Goal: Task Accomplishment & Management: Use online tool/utility

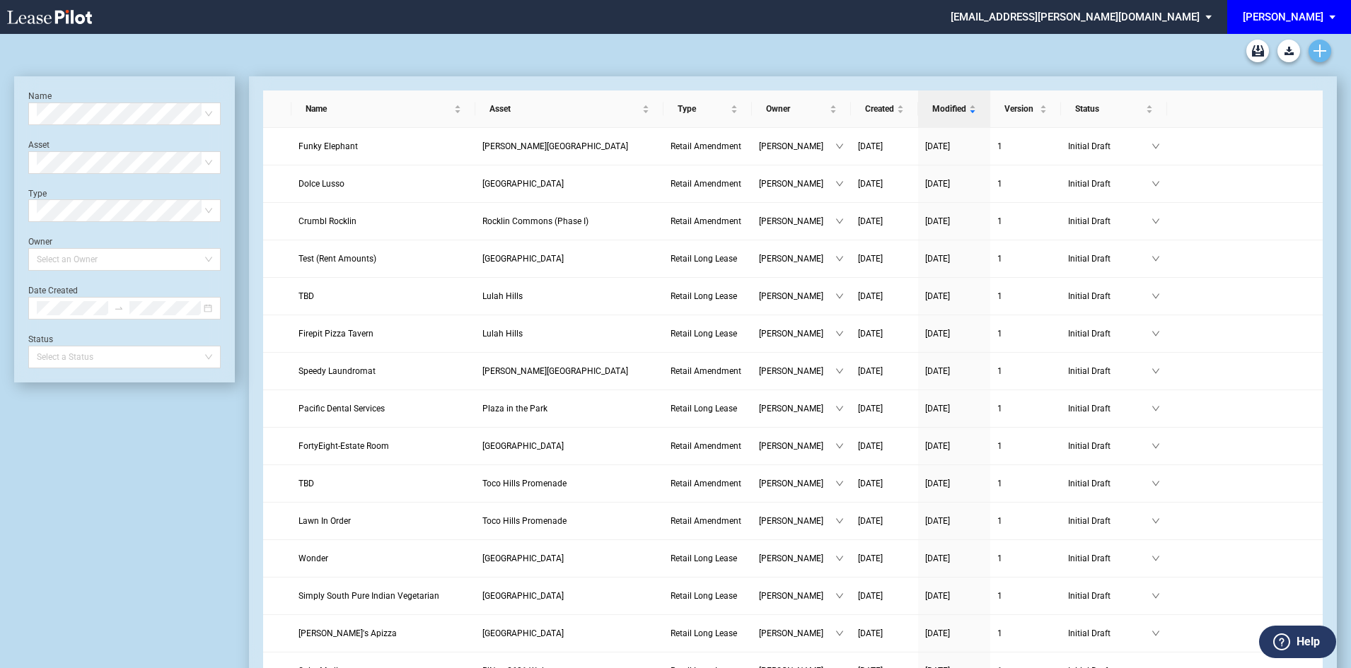
click at [1320, 47] on use "Create new document" at bounding box center [1319, 51] width 13 height 13
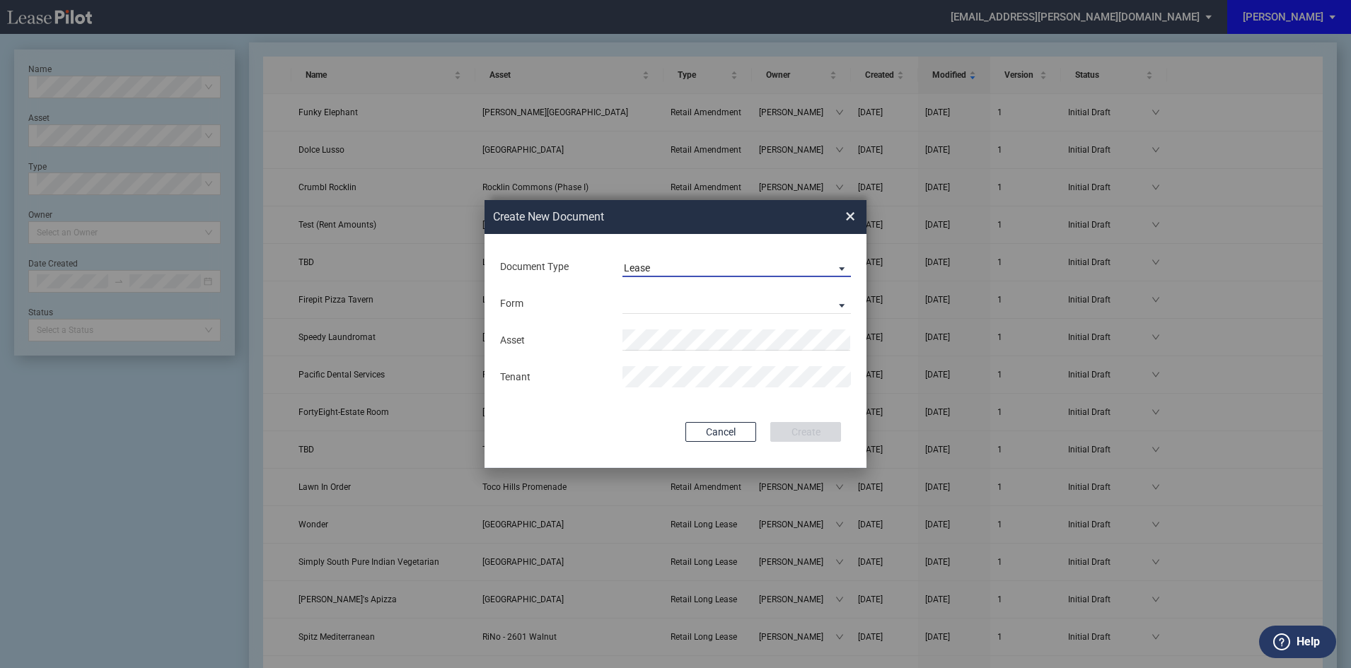
click at [789, 272] on span "Lease" at bounding box center [725, 269] width 203 height 14
click at [749, 313] on md-option "Amendment" at bounding box center [737, 302] width 251 height 34
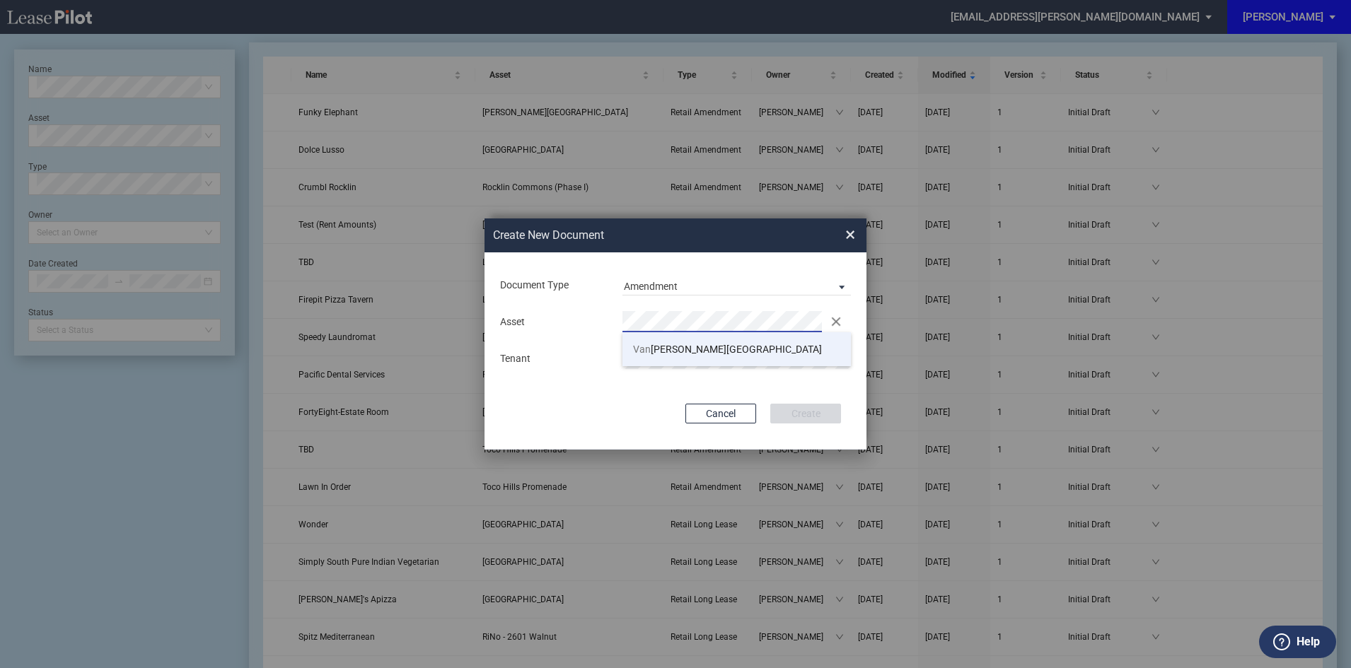
click at [719, 355] on li "[PERSON_NAME][GEOGRAPHIC_DATA]" at bounding box center [736, 349] width 228 height 34
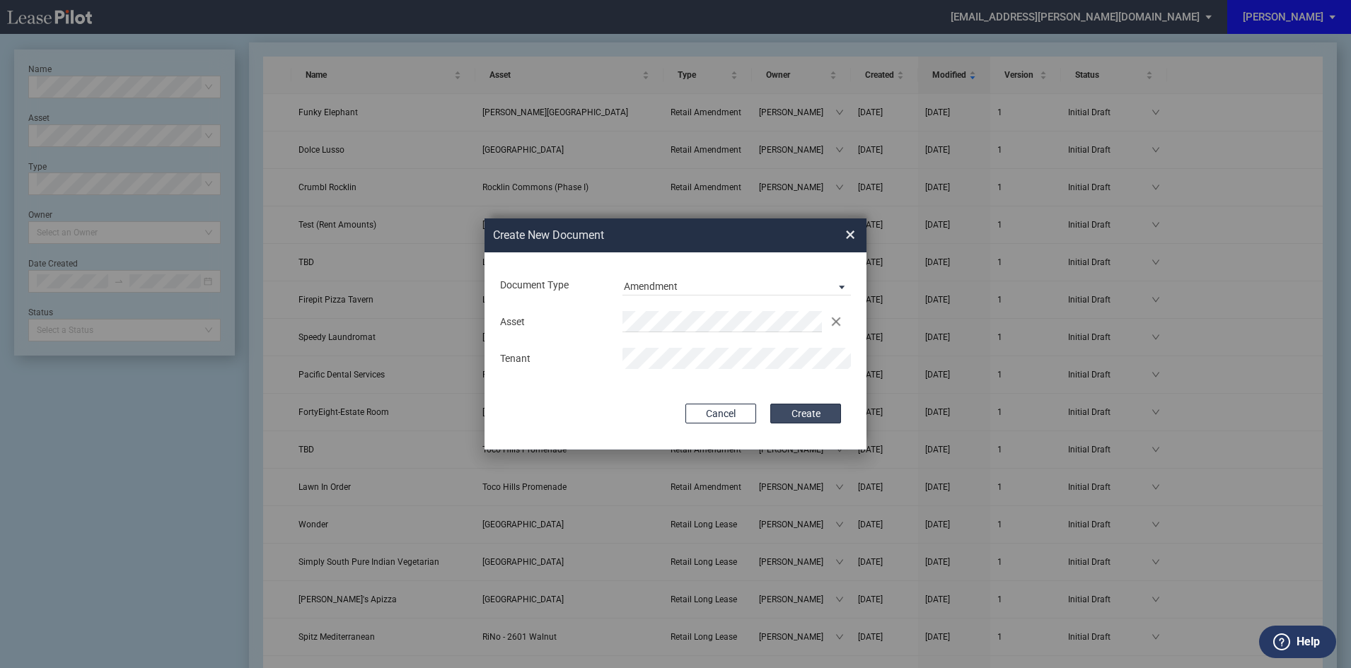
click at [798, 416] on button "Create" at bounding box center [805, 414] width 71 height 20
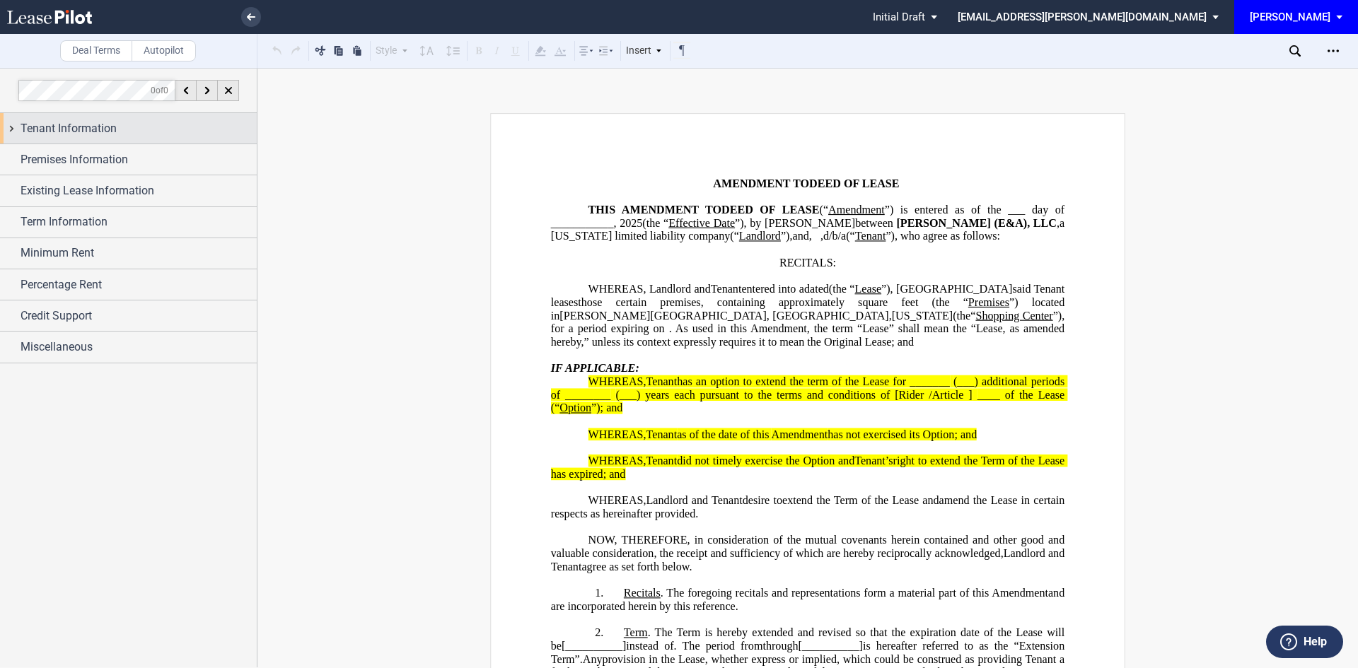
click at [31, 139] on div "Tenant Information" at bounding box center [128, 128] width 257 height 30
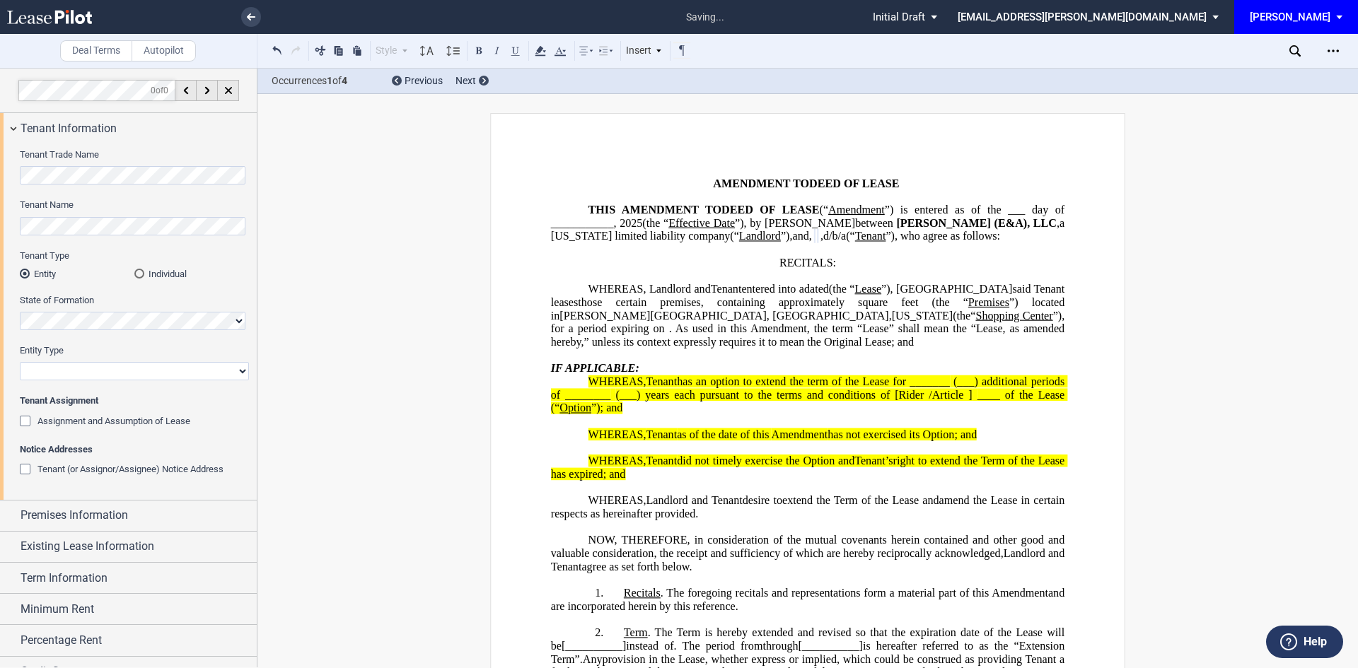
click at [119, 367] on select "Corporation Limited Liability Company General Partnership Limited Partnership O…" at bounding box center [134, 371] width 229 height 18
select select "limited liability company"
click at [20, 362] on select "Corporation Limited Liability Company General Partnership Limited Partnership O…" at bounding box center [134, 371] width 229 height 18
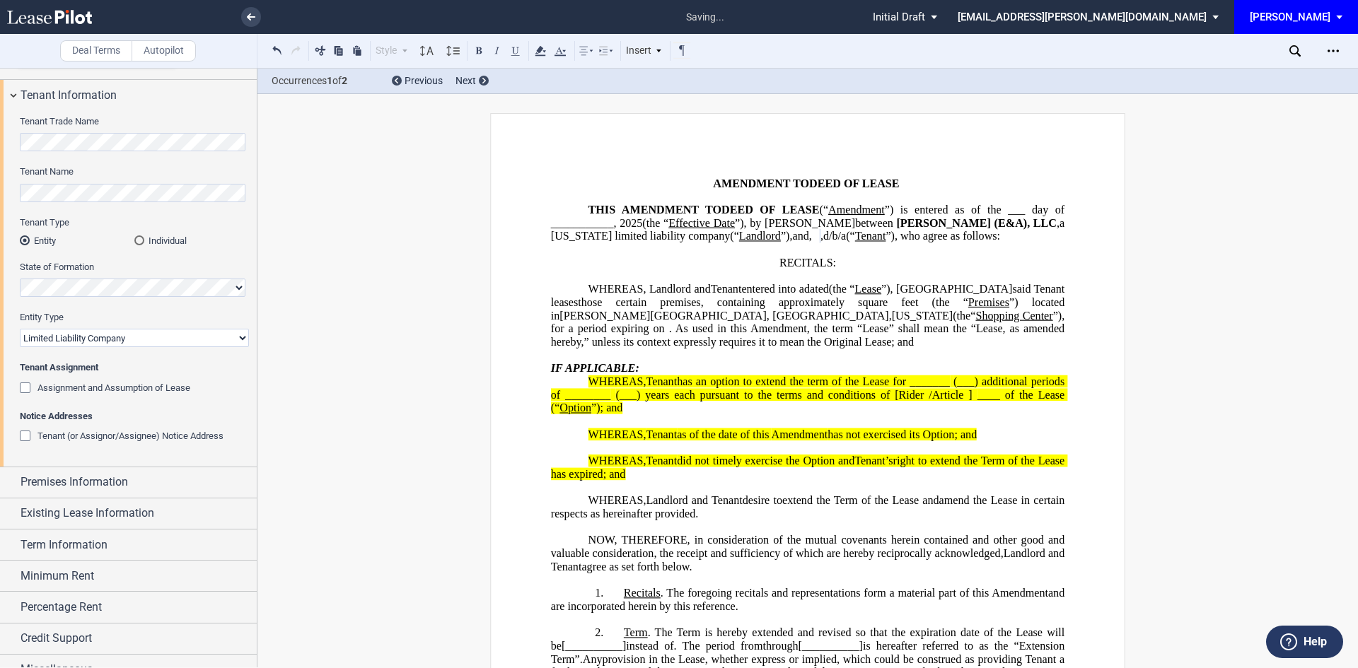
scroll to position [52, 0]
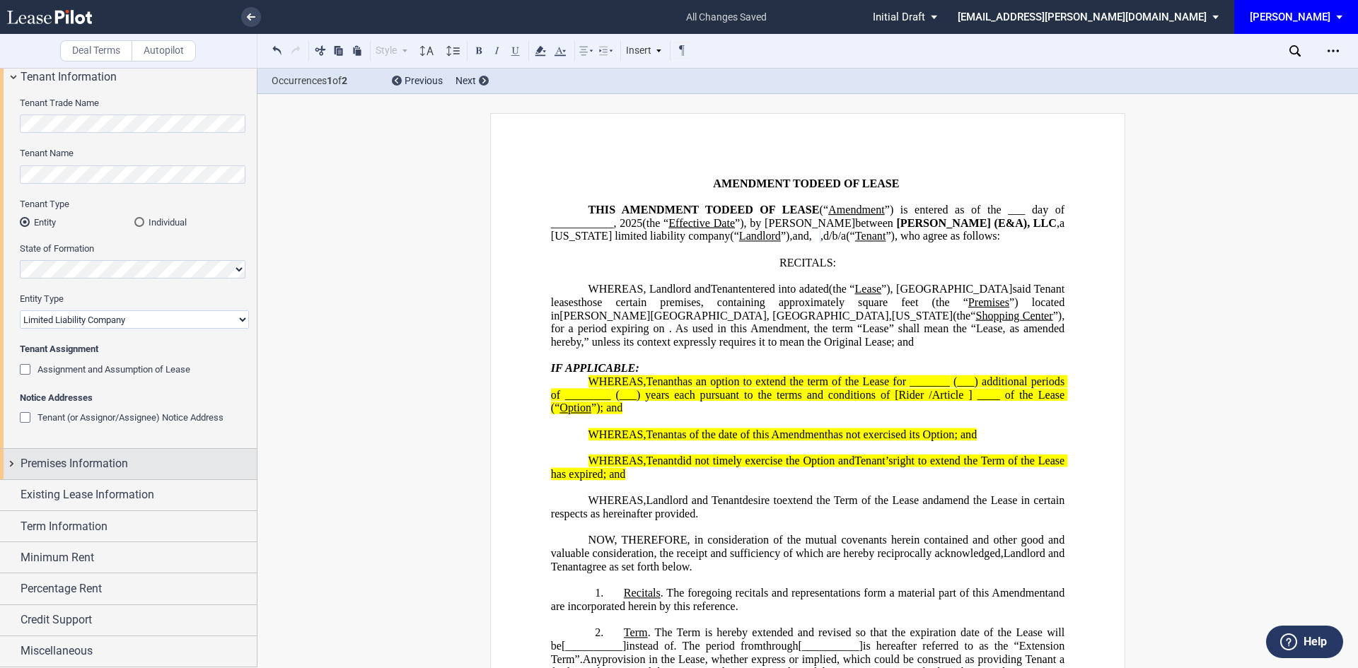
click at [134, 455] on div "Premises Information" at bounding box center [128, 464] width 257 height 30
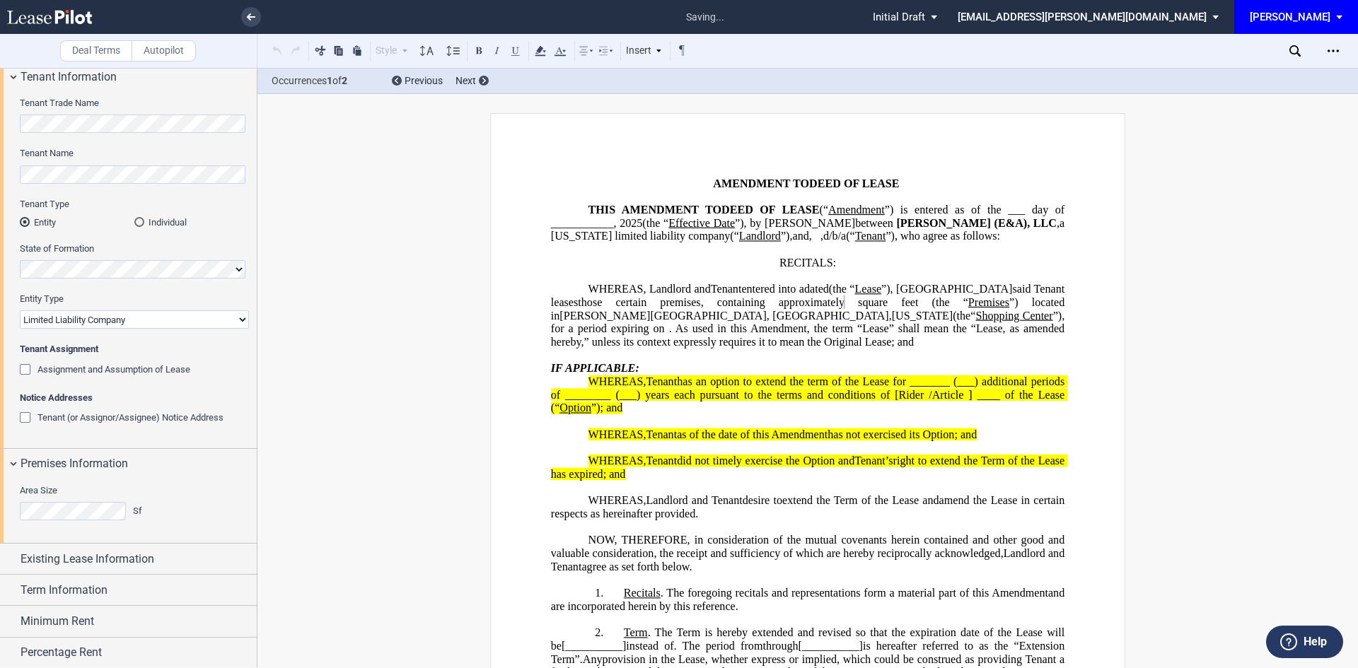
scroll to position [115, 0]
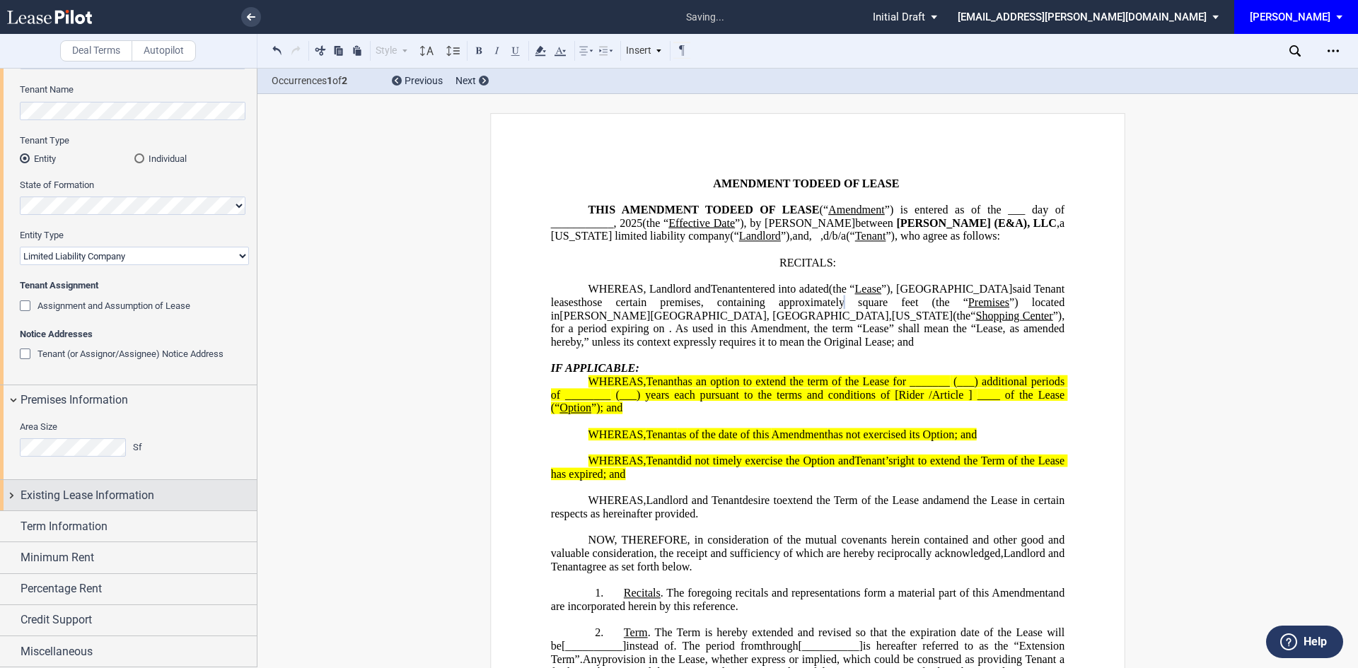
click at [114, 484] on div "Existing Lease Information" at bounding box center [128, 495] width 257 height 30
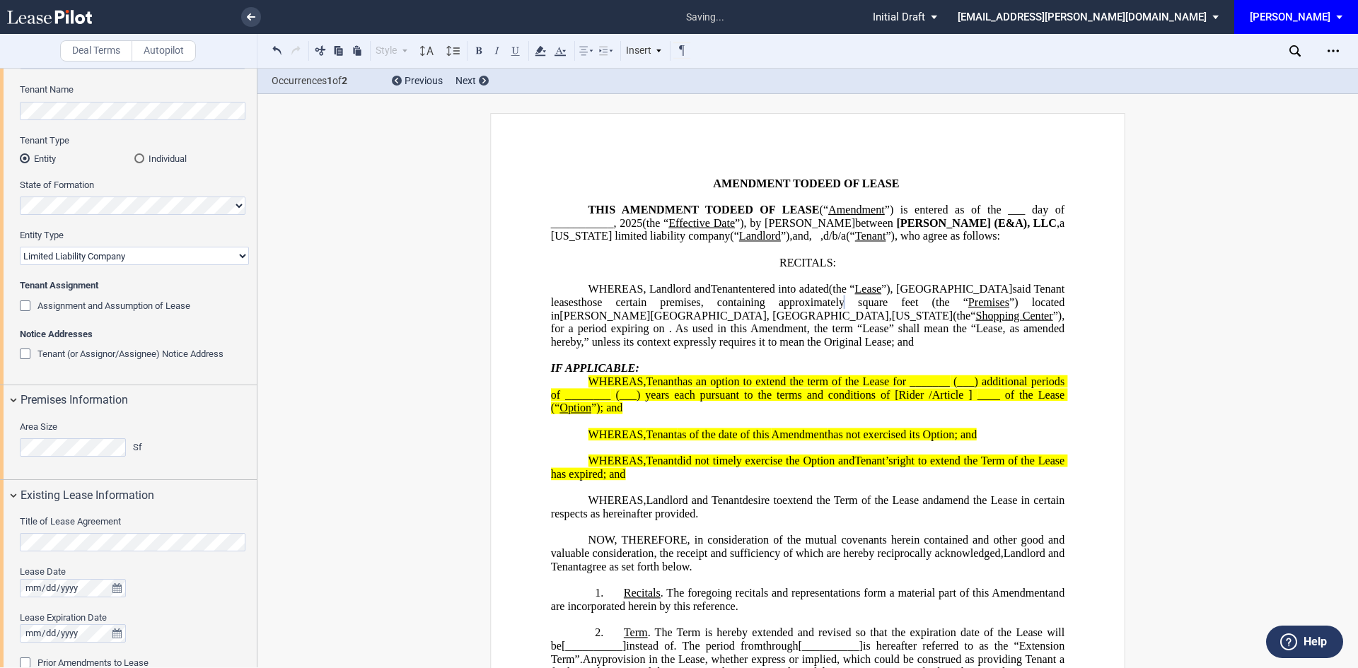
scroll to position [327, 0]
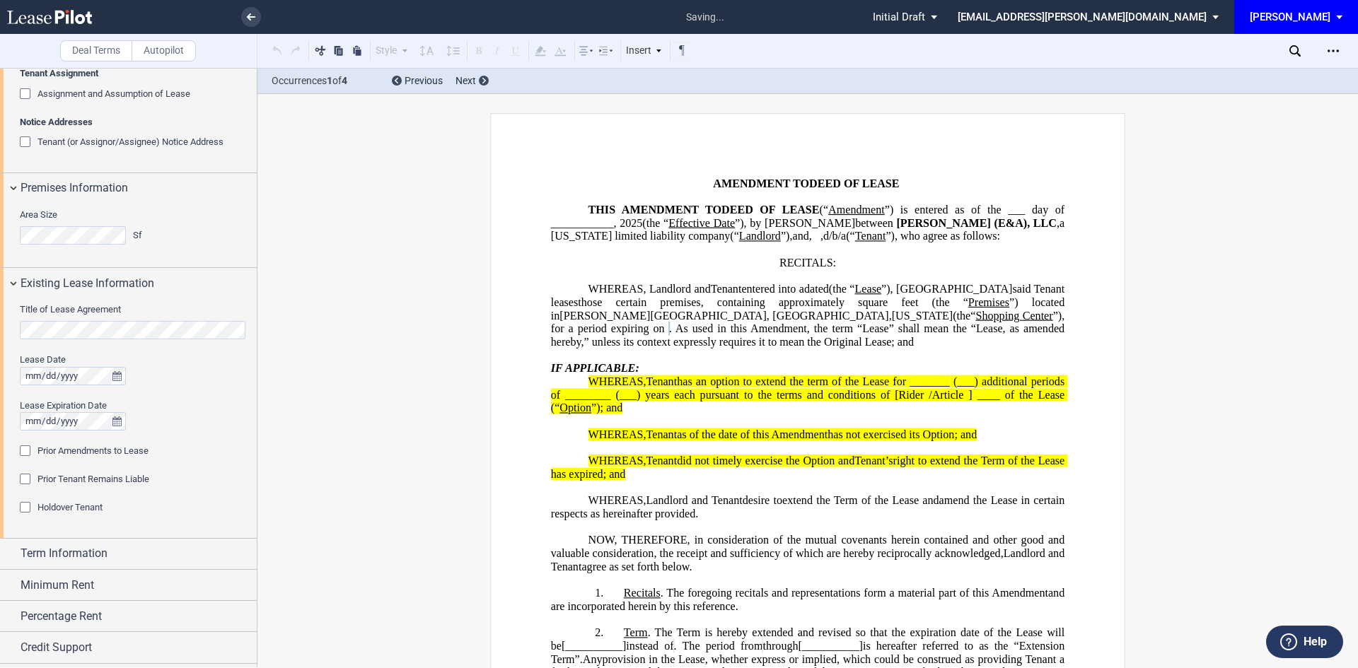
click at [23, 452] on div "Prior Amendments to Lease" at bounding box center [27, 453] width 14 height 14
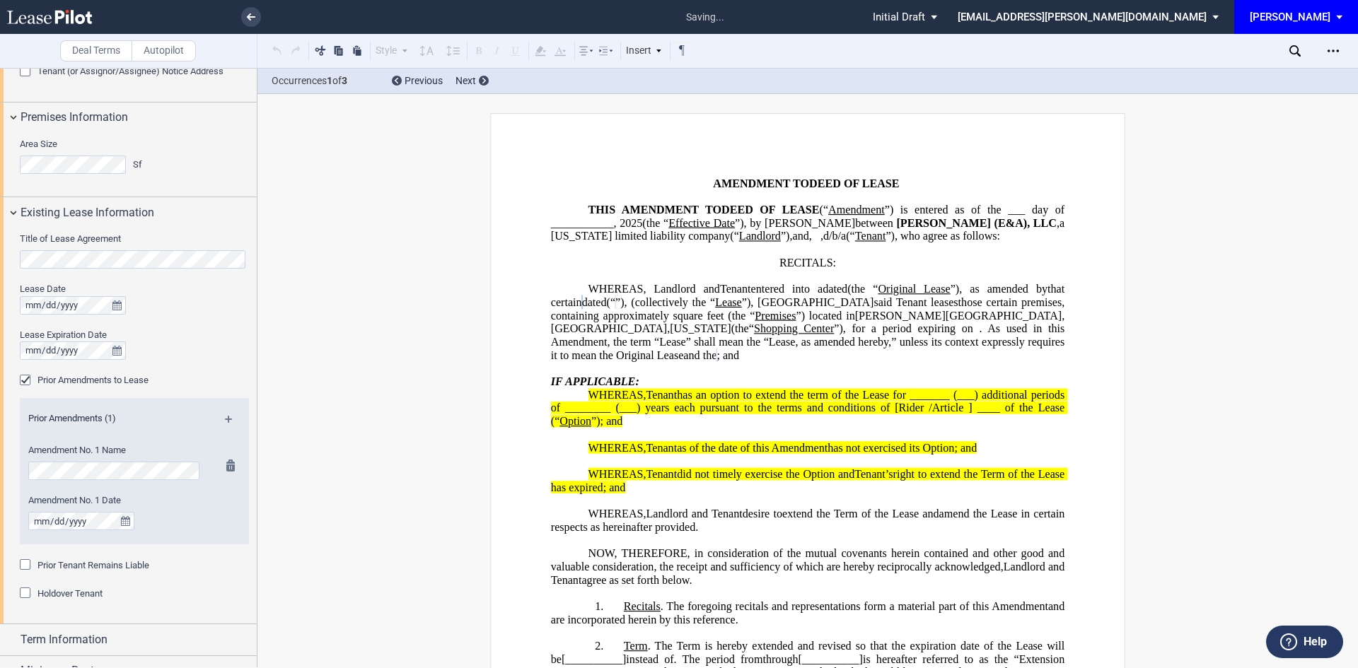
scroll to position [0, 0]
drag, startPoint x: 694, startPoint y: 302, endPoint x: 727, endPoint y: 306, distance: 32.8
click at [694, 296] on span "WHEREAS, Landlord and" at bounding box center [654, 289] width 132 height 13
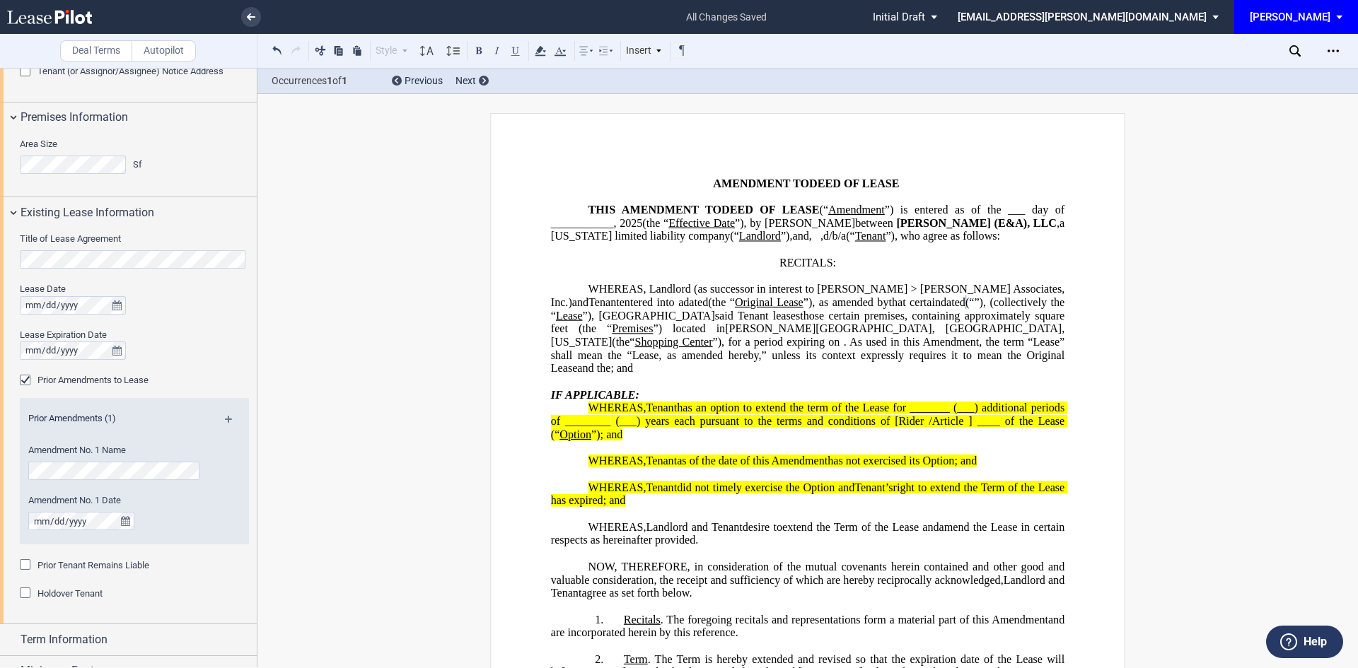
click at [849, 303] on span "WHEREAS, Landlord (as successor in interest to Carl > Freeman Associates, Inc.)…" at bounding box center [809, 295] width 516 height 25
click at [973, 301] on span "WHEREAS, Landlord (as successor in interest to Carl M. Freeman Associates, Inc.…" at bounding box center [809, 295] width 516 height 25
click at [667, 301] on span "entered into a" at bounding box center [632, 302] width 69 height 13
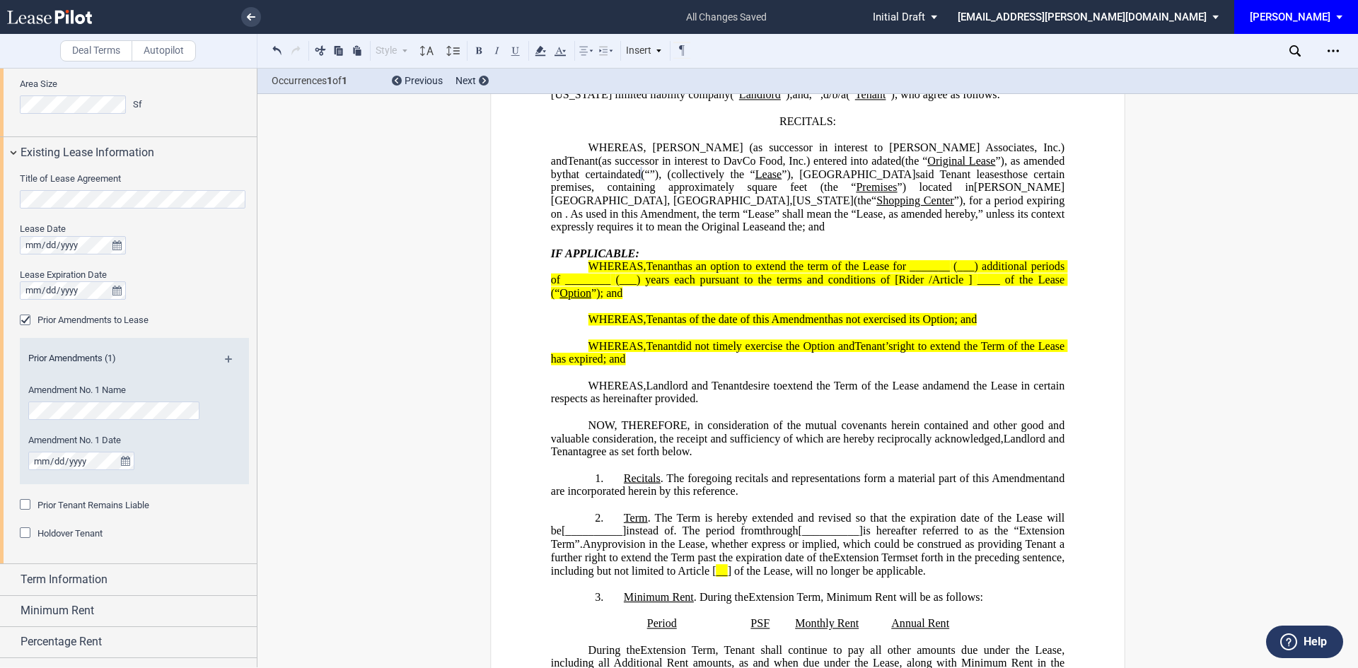
scroll to position [511, 0]
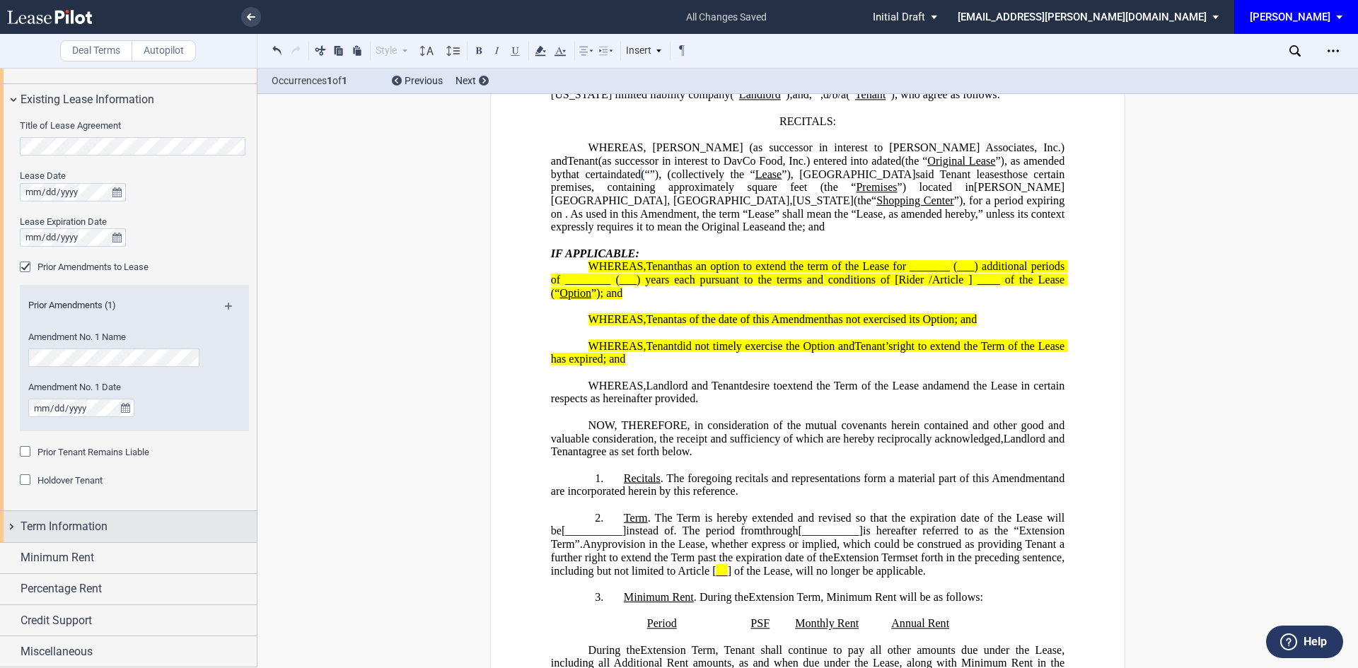
click at [81, 527] on span "Term Information" at bounding box center [64, 526] width 87 height 17
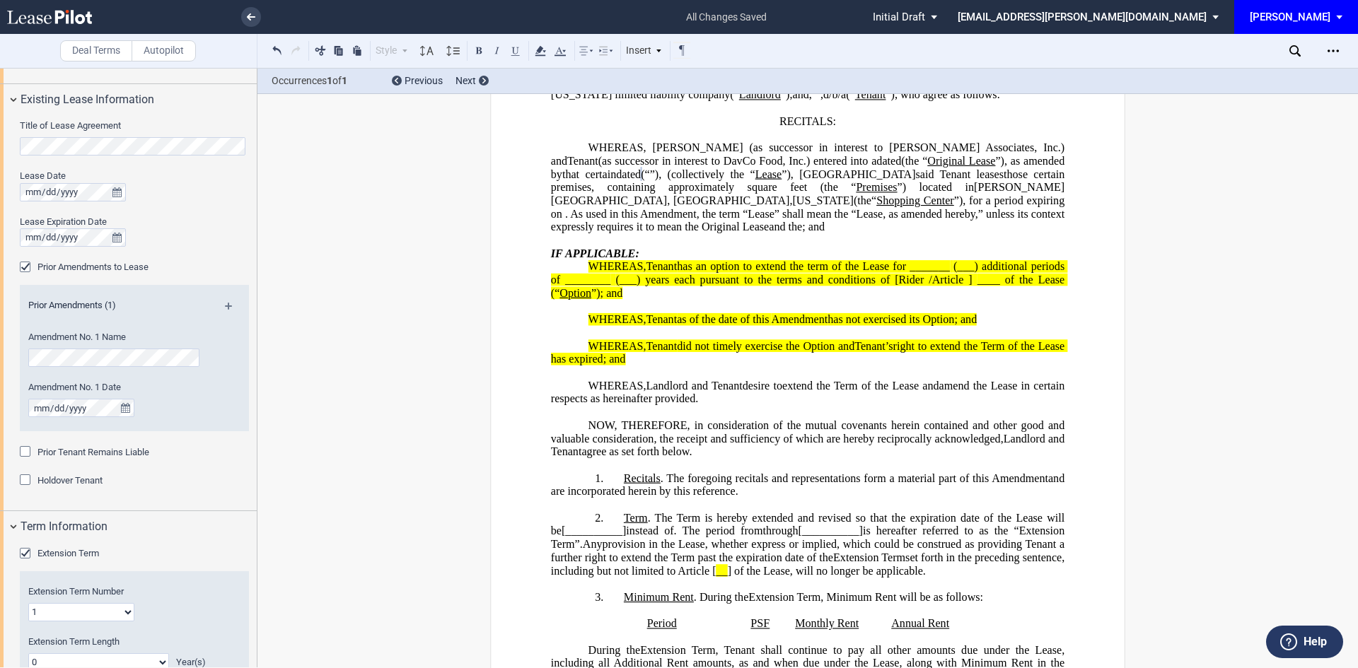
scroll to position [739, 0]
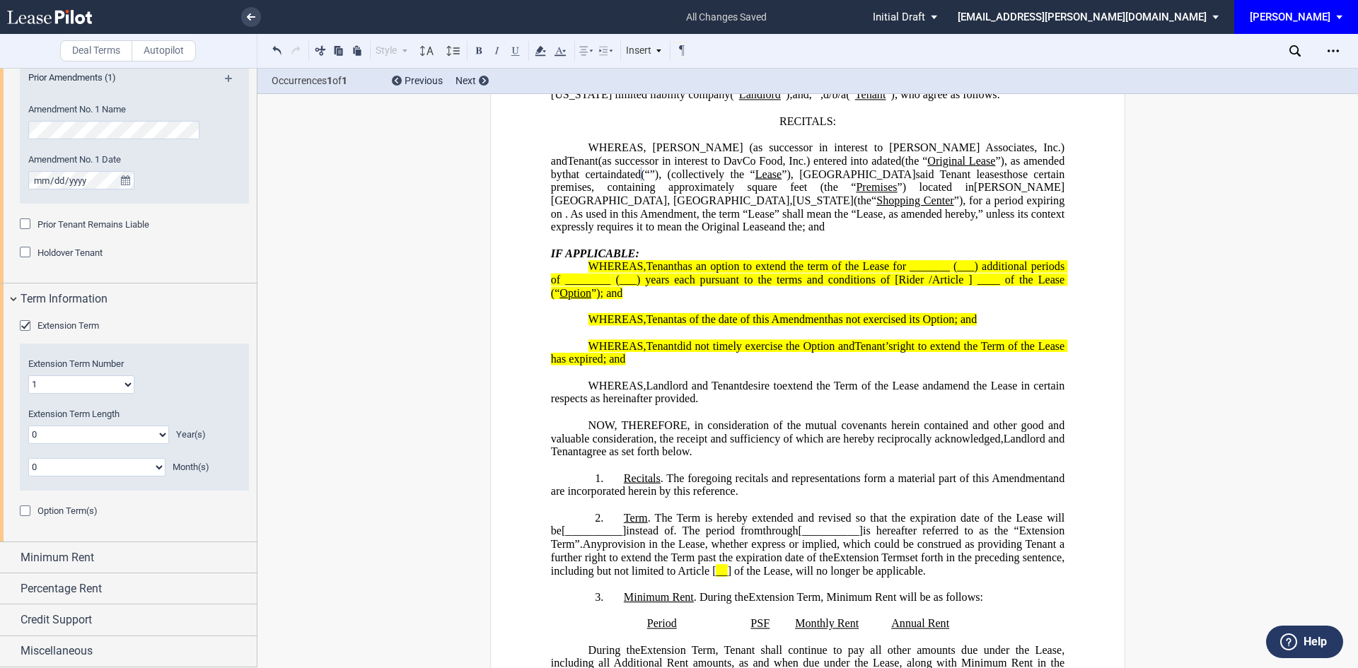
click at [158, 438] on select "0 1 2 3 4 5 6 7 8 9 10 11 12 13 14 15 16 17 18 19 20" at bounding box center [98, 435] width 141 height 18
select select "number:10"
click at [28, 426] on select "0 1 2 3 4 5 6 7 8 9 10 11 12 13 14 15 16 17 18 19 20" at bounding box center [98, 435] width 141 height 18
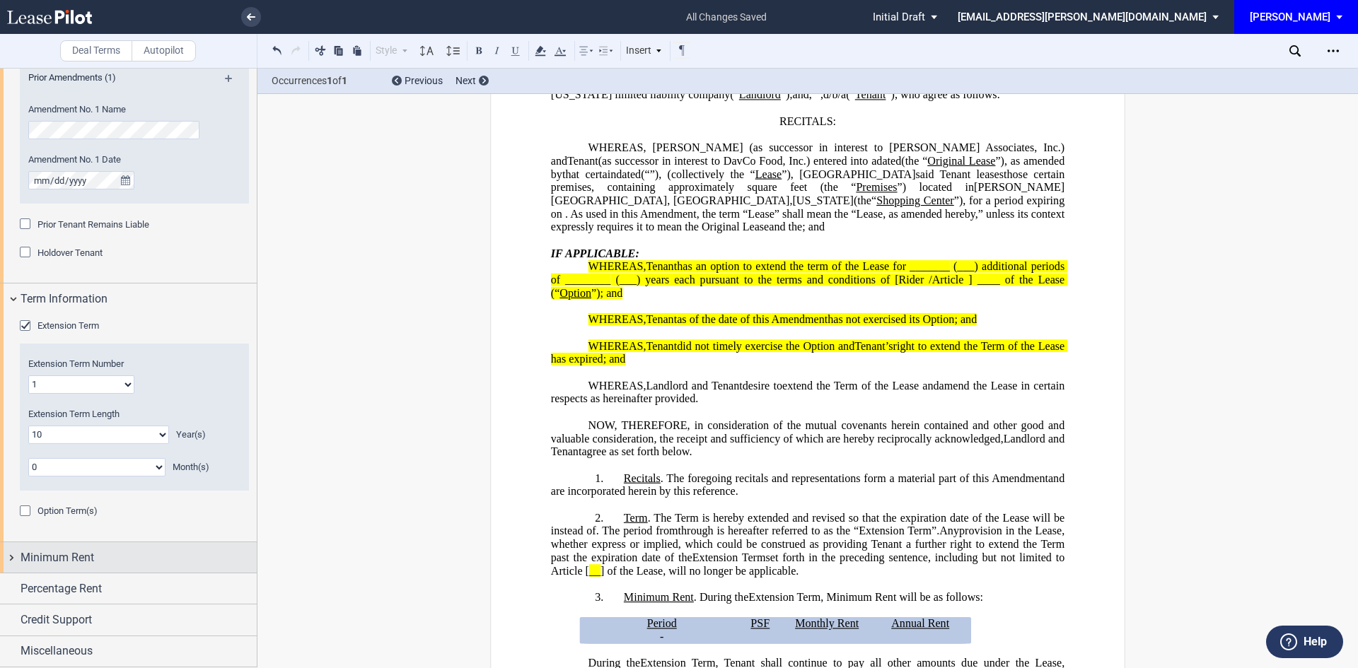
click at [135, 564] on div "Minimum Rent" at bounding box center [139, 558] width 236 height 17
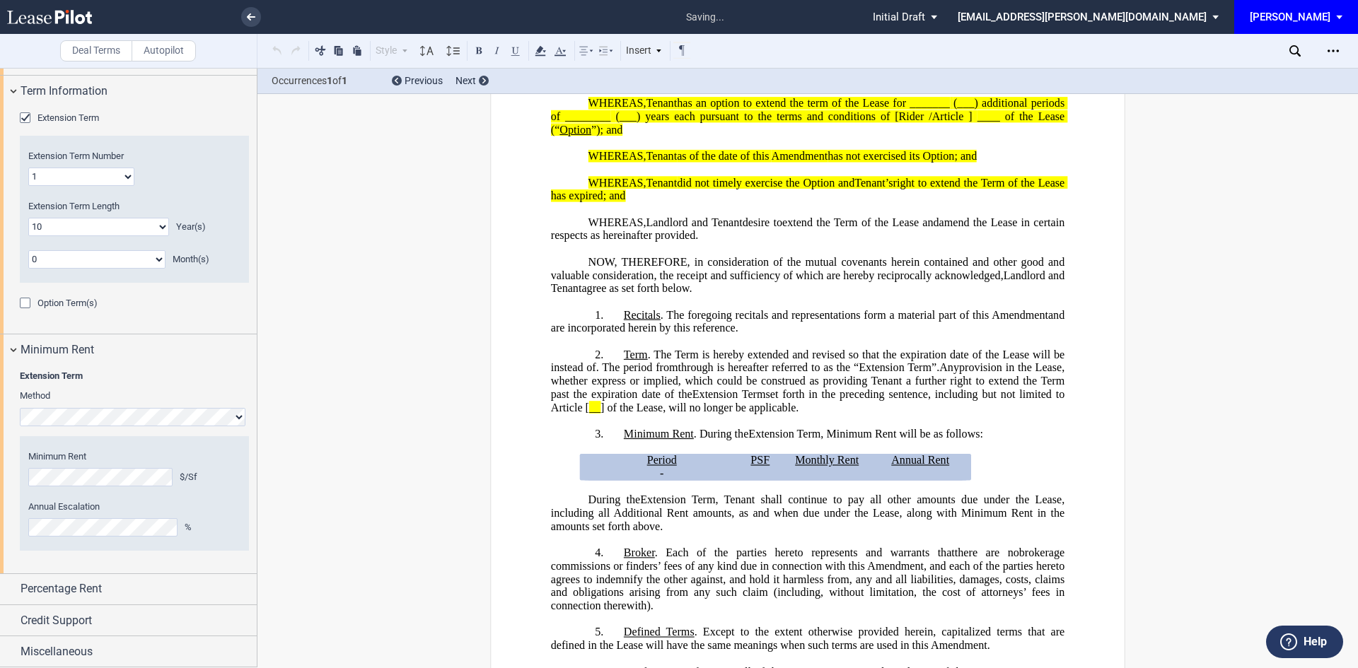
scroll to position [488, 0]
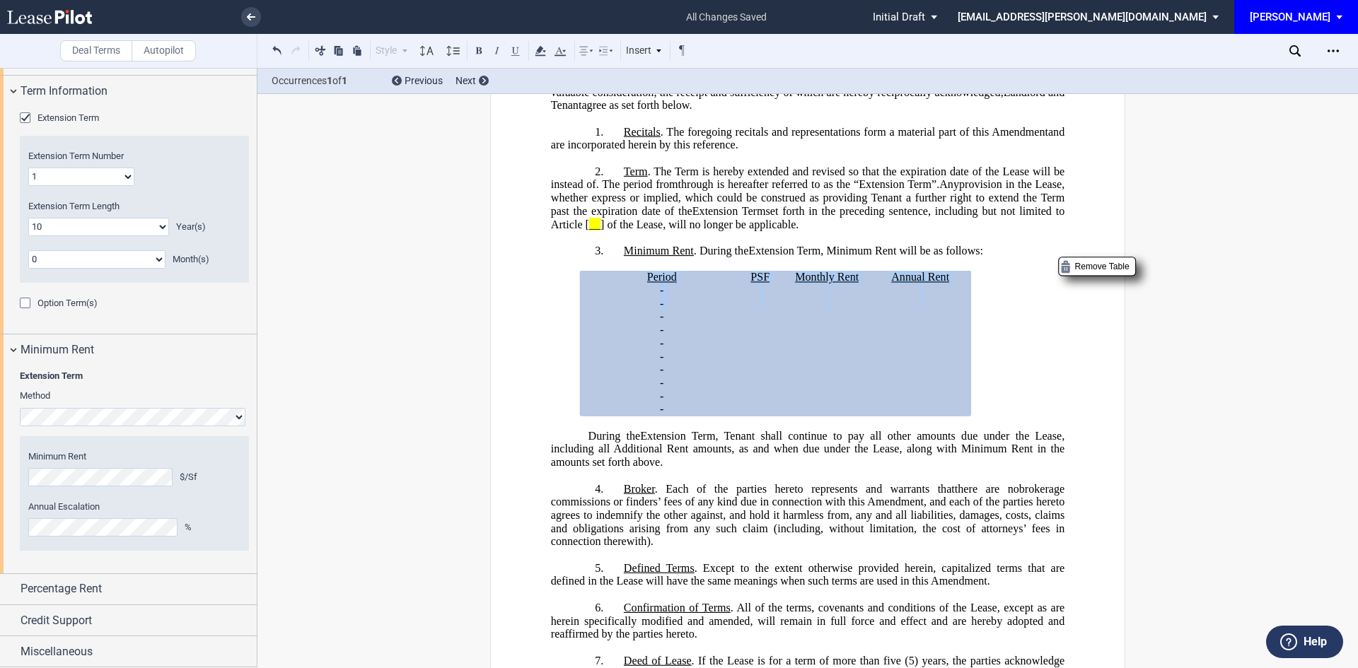
drag, startPoint x: 978, startPoint y: 451, endPoint x: 607, endPoint y: 353, distance: 384.1
click at [607, 353] on generate-table "Period PSF Monthly Rent Annual Rent ﻿ ﻿ - ﻿ ﻿ - ﻿ ﻿ ﻿ ﻿ ﻿ ﻿ ﻿ ﻿ - ﻿ ﻿ - ﻿ ﻿ ﻿ ﻿…" at bounding box center [807, 344] width 513 height 146
click at [708, 298] on p "﻿ ﻿ - ﻿ ﻿ -" at bounding box center [662, 290] width 146 height 13
drag, startPoint x: 252, startPoint y: 17, endPoint x: 800, endPoint y: 74, distance: 550.3
click at [252, 17] on use at bounding box center [251, 16] width 8 height 7
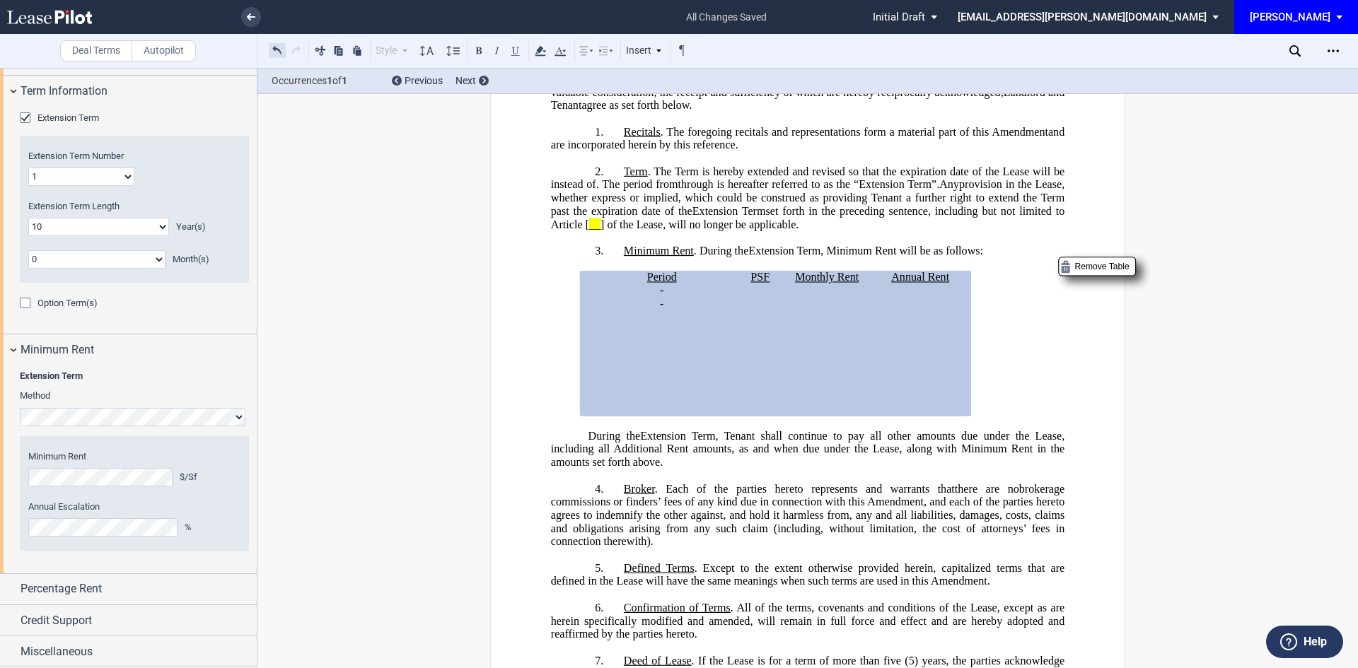
click at [279, 52] on button at bounding box center [277, 50] width 17 height 17
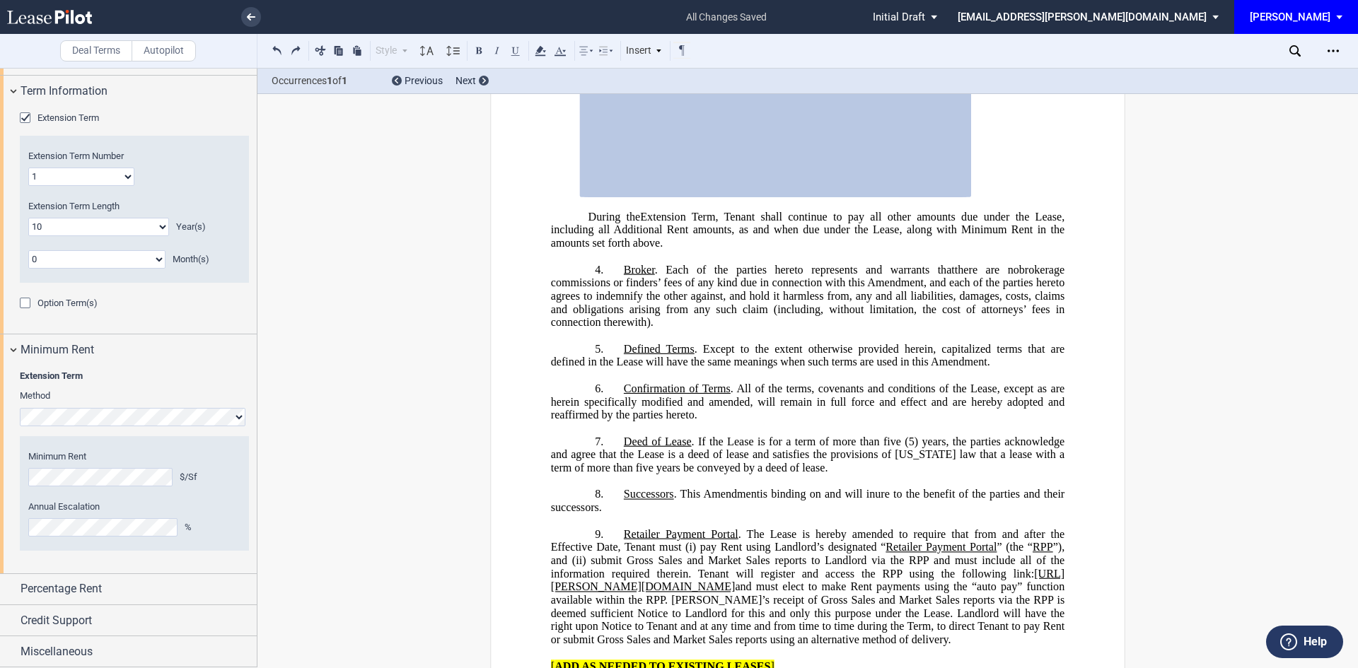
scroll to position [566, 0]
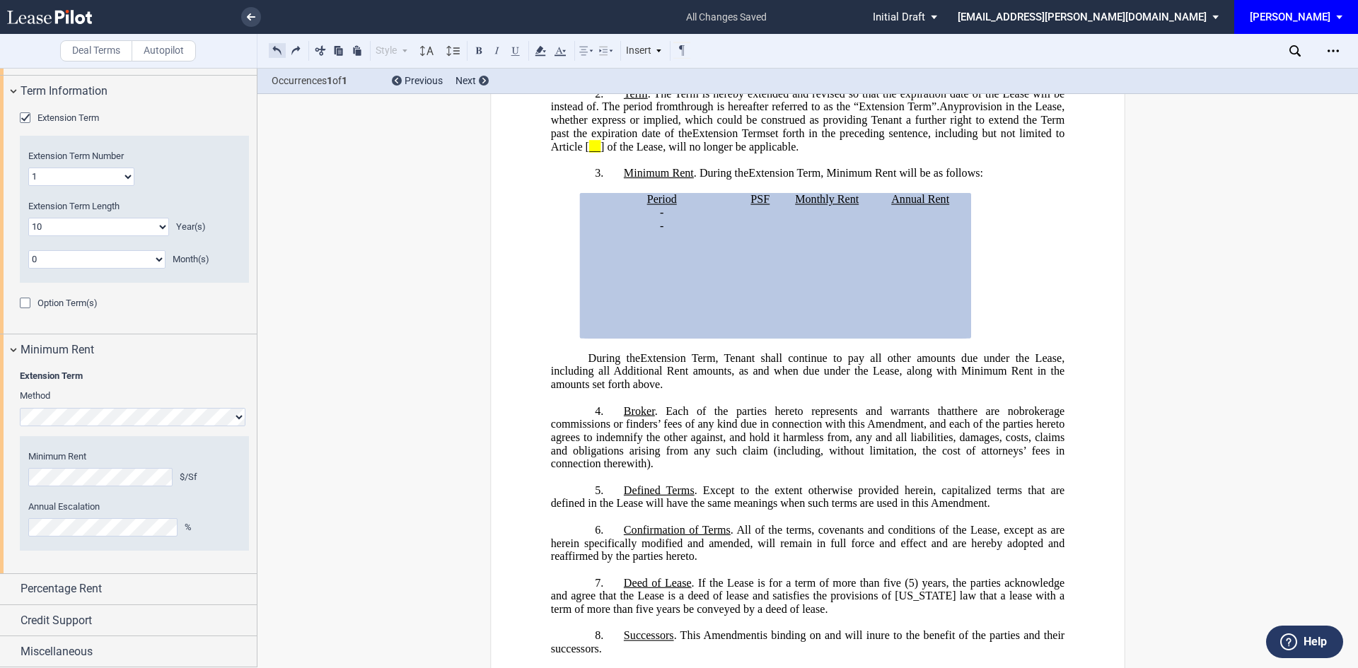
click at [275, 48] on button at bounding box center [277, 50] width 17 height 17
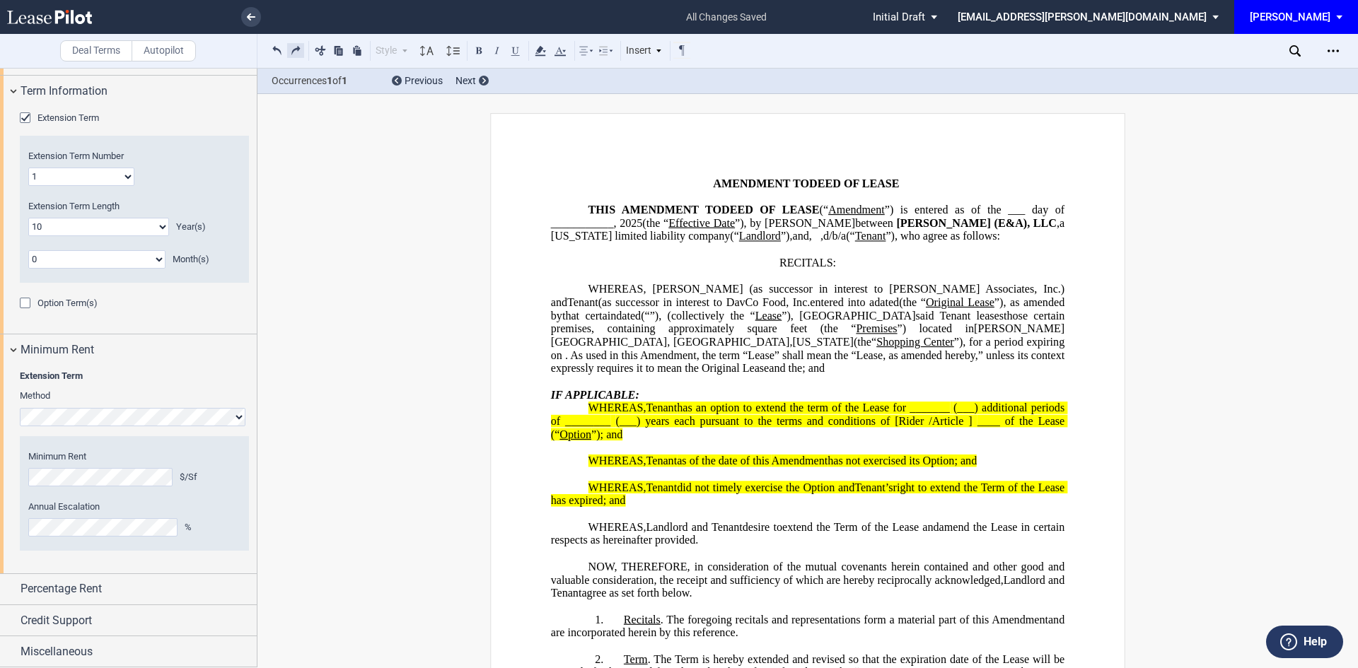
click at [296, 51] on button at bounding box center [295, 50] width 17 height 17
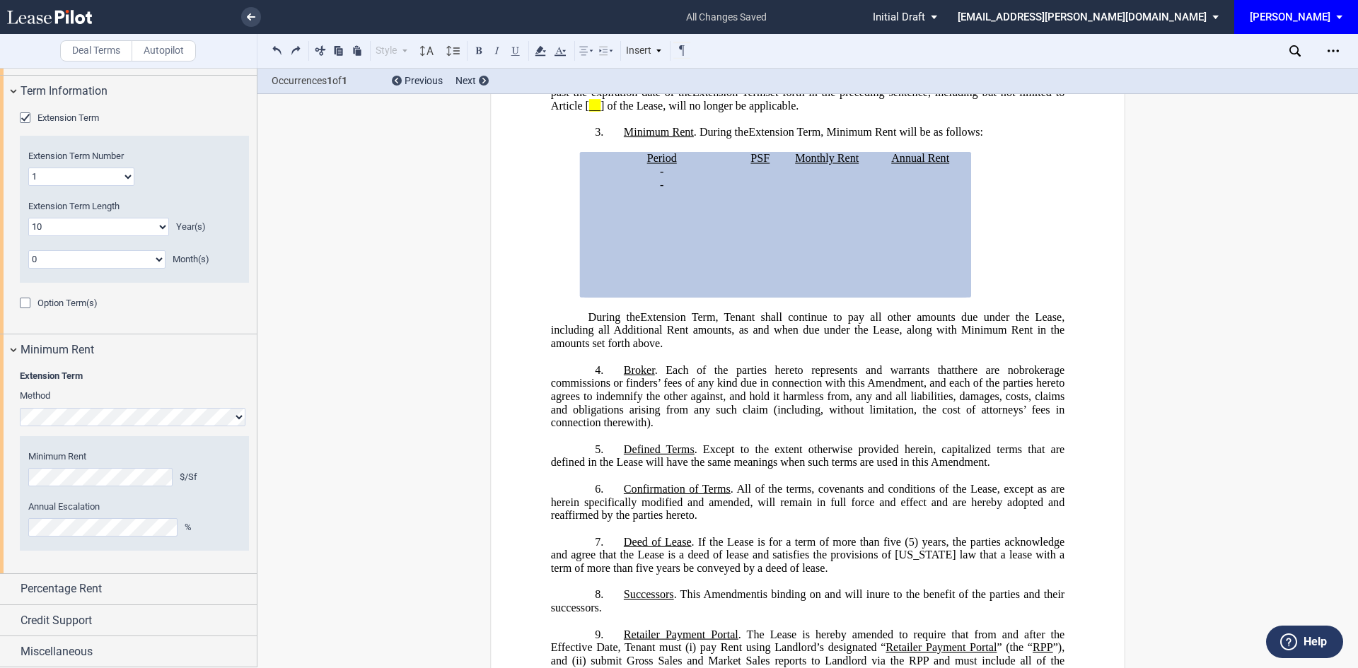
scroll to position [566, 0]
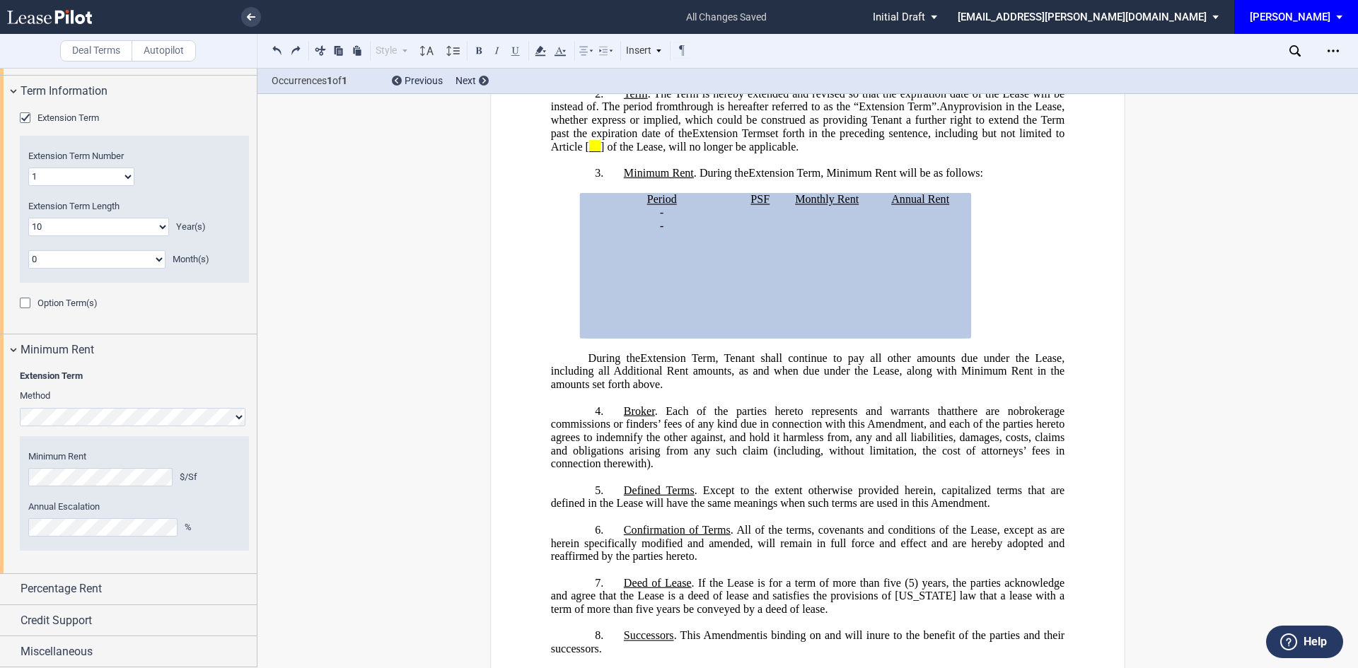
click at [987, 339] on generate-table "Period PSF Monthly Rent Annual Rent ﻿ ﻿ - ﻿ ﻿ - ﻿ ﻿ ﻿ ﻿ ﻿ ﻿ ﻿ ﻿ - ﻿ ﻿ - ﻿ ﻿ ﻿ ﻿…" at bounding box center [807, 266] width 513 height 146
click at [1015, 377] on span ", Tenant shall continue to pay all other amounts due under the Lease, including…" at bounding box center [809, 363] width 517 height 25
click at [128, 184] on select "1 2 3 4 5 6 7 8 9 10 11 12 13 14 15 16 17 18 19 20" at bounding box center [81, 177] width 106 height 18
select select "number:3"
click at [28, 168] on select "1 2 3 4 5 6 7 8 9 10 11 12 13 14 15 16 17 18 19 20" at bounding box center [81, 177] width 106 height 18
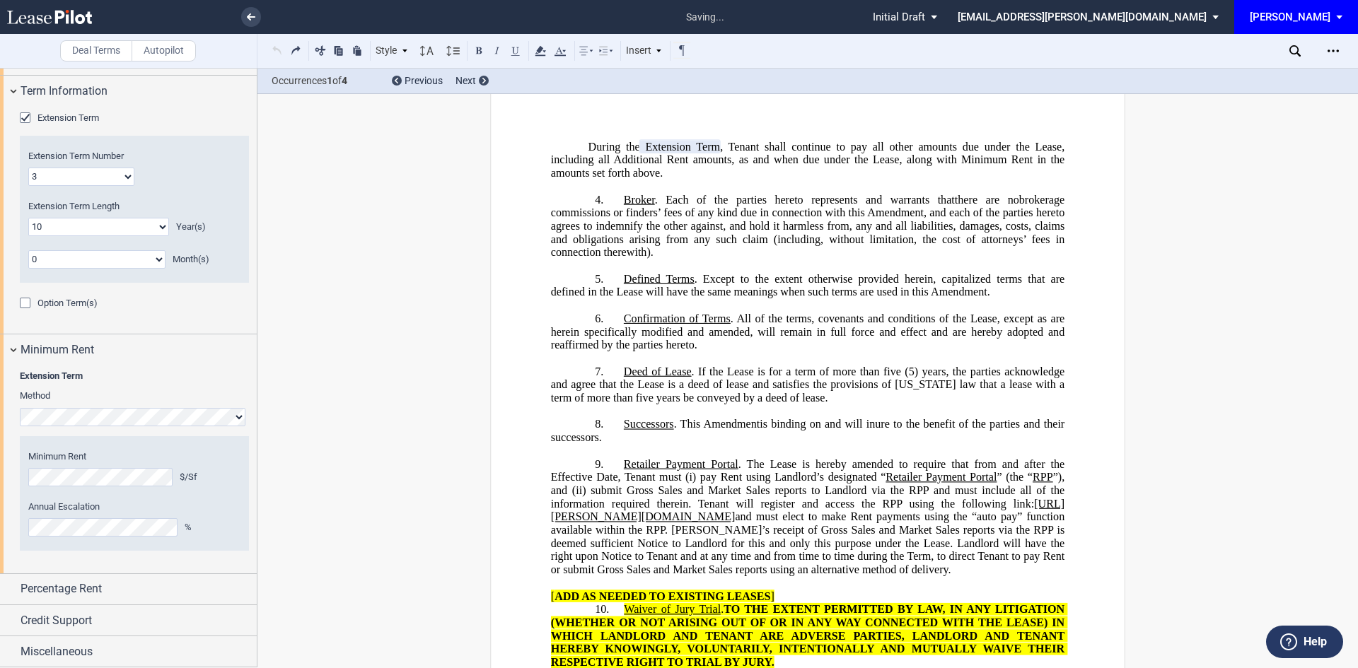
scroll to position [778, 0]
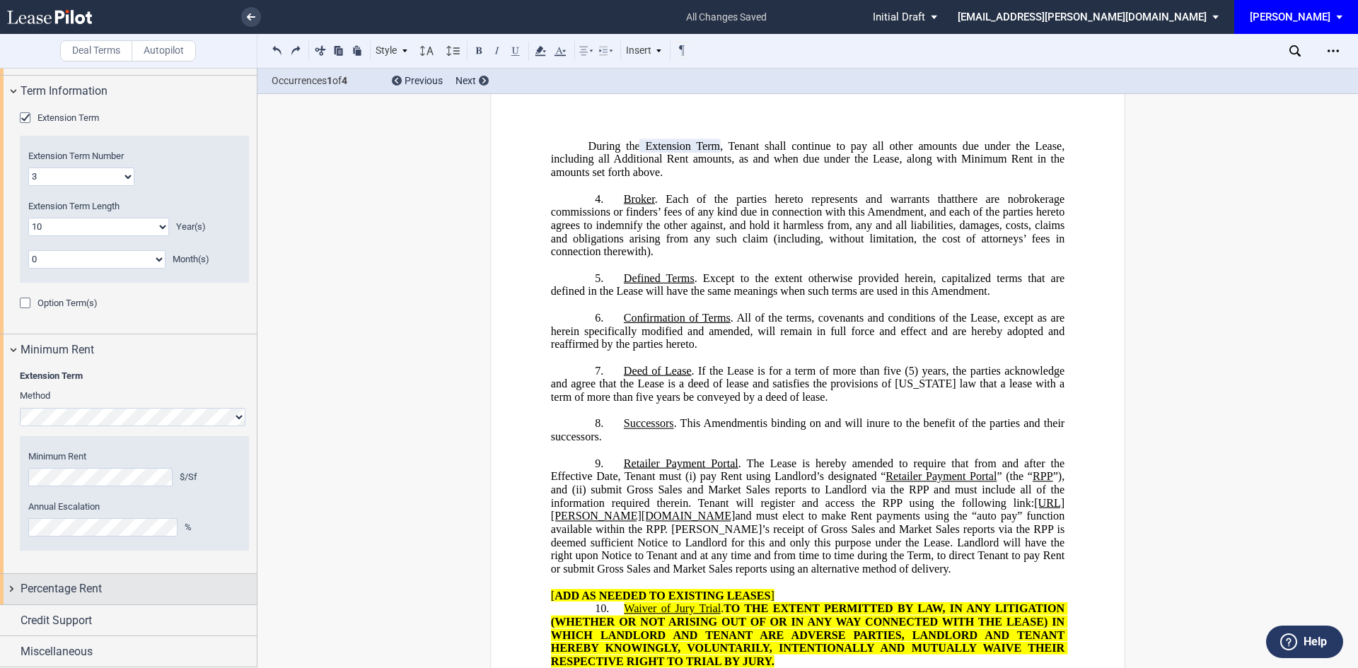
click at [126, 588] on div "Percentage Rent" at bounding box center [139, 589] width 236 height 17
click at [23, 612] on div "Tenant Pays Percentage Rent" at bounding box center [27, 617] width 14 height 14
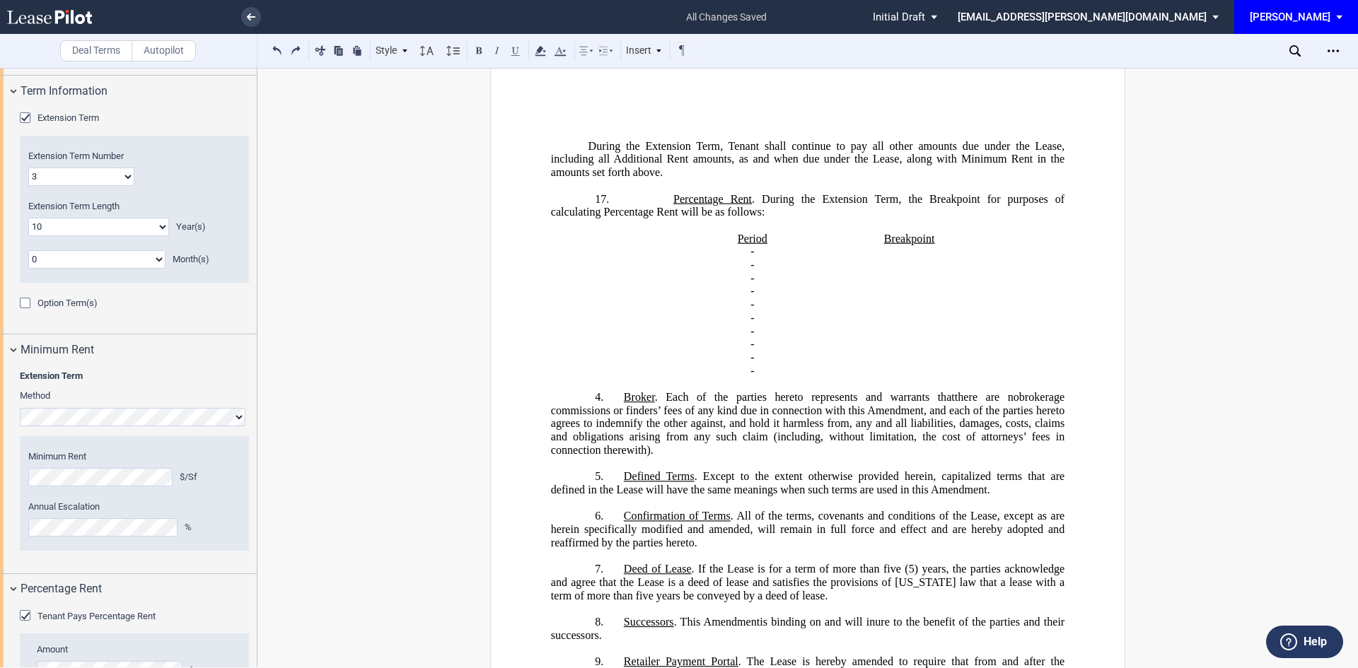
scroll to position [1127, 0]
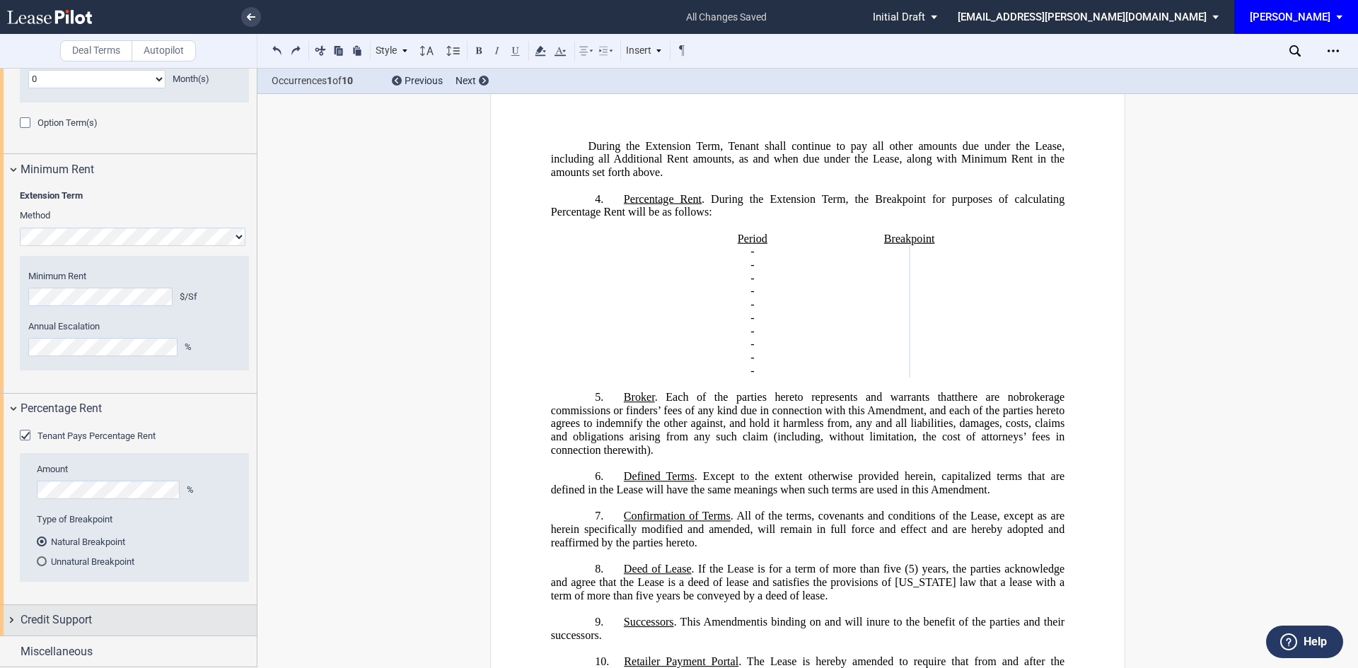
click at [102, 620] on div "Credit Support" at bounding box center [139, 620] width 236 height 17
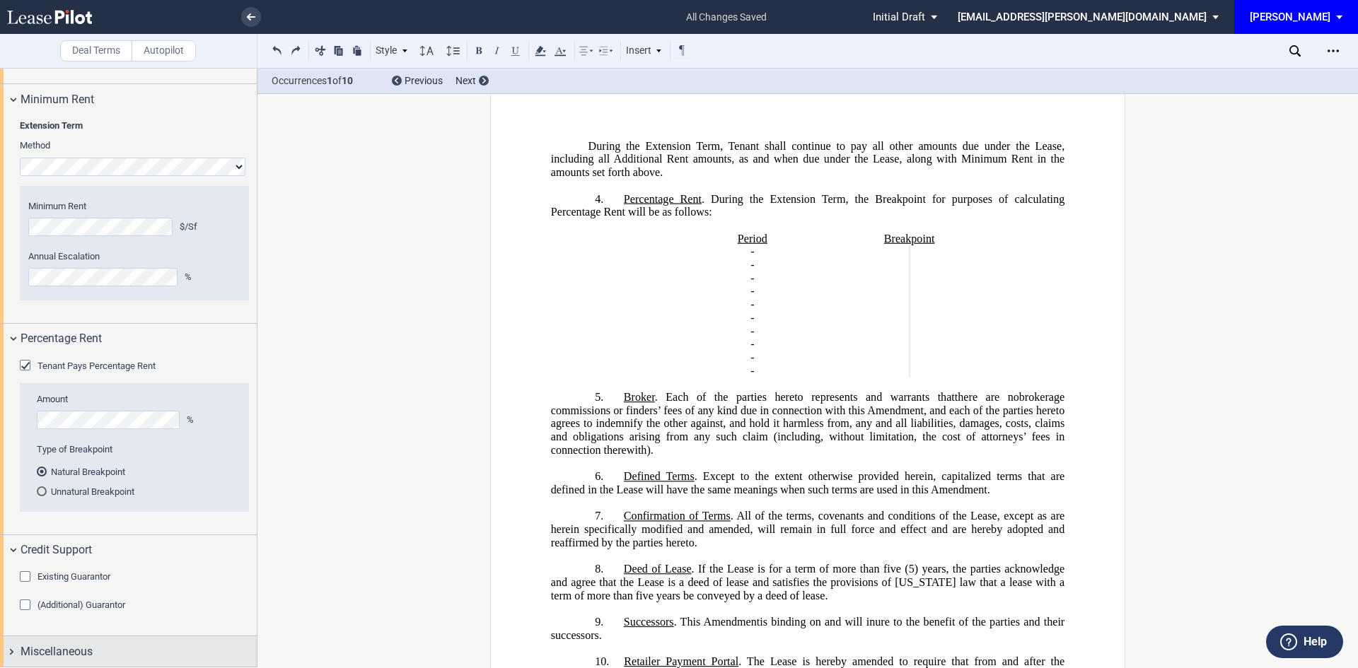
click at [127, 646] on div "Miscellaneous" at bounding box center [139, 652] width 236 height 17
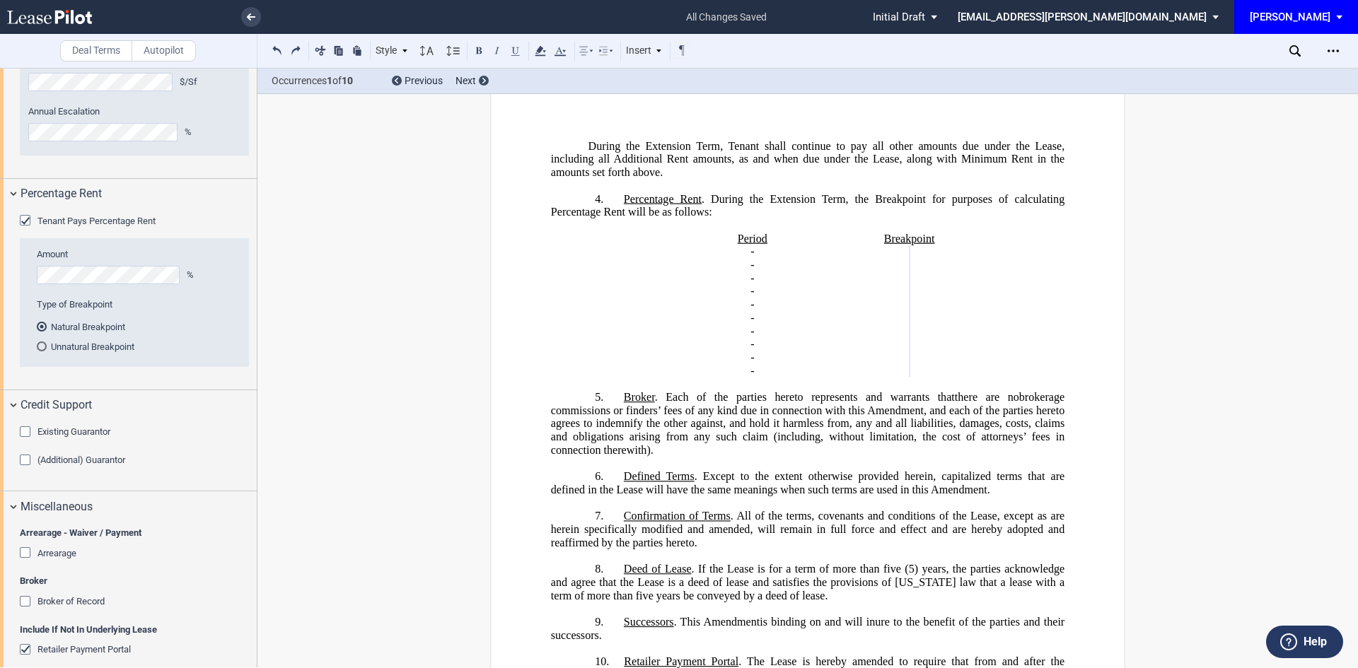
scroll to position [1589, 0]
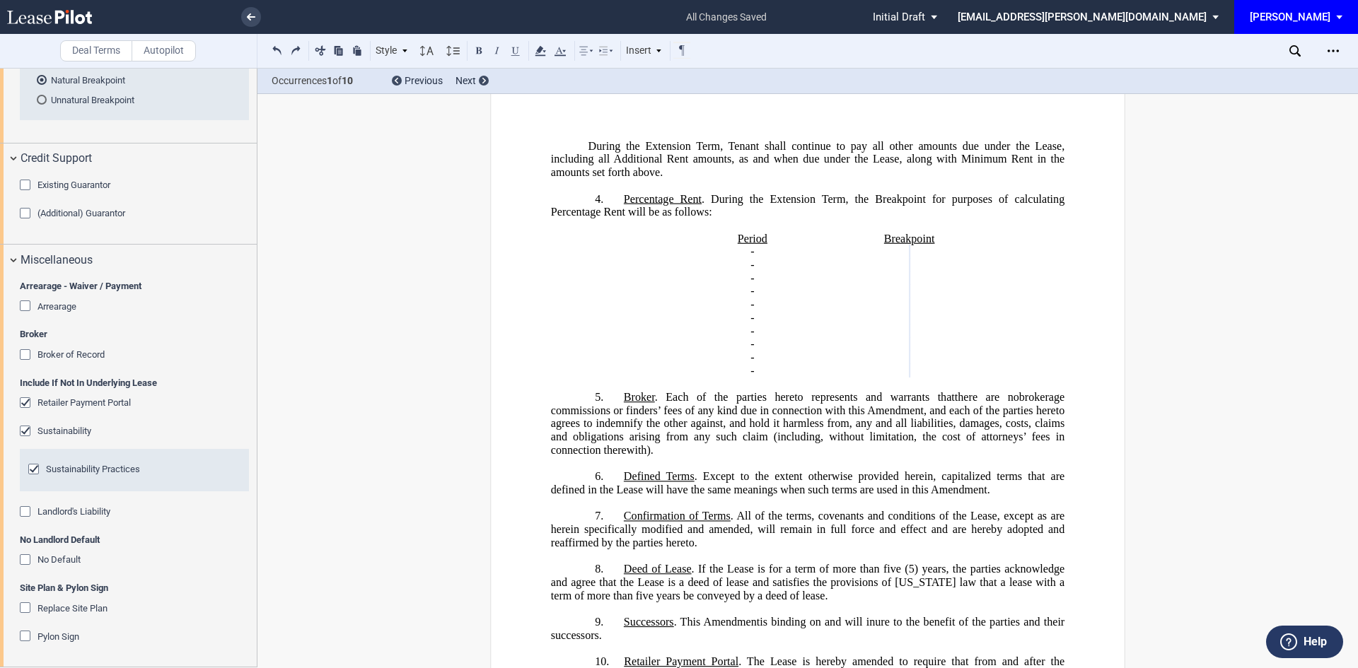
click at [22, 304] on div "Arrearage" at bounding box center [27, 308] width 14 height 14
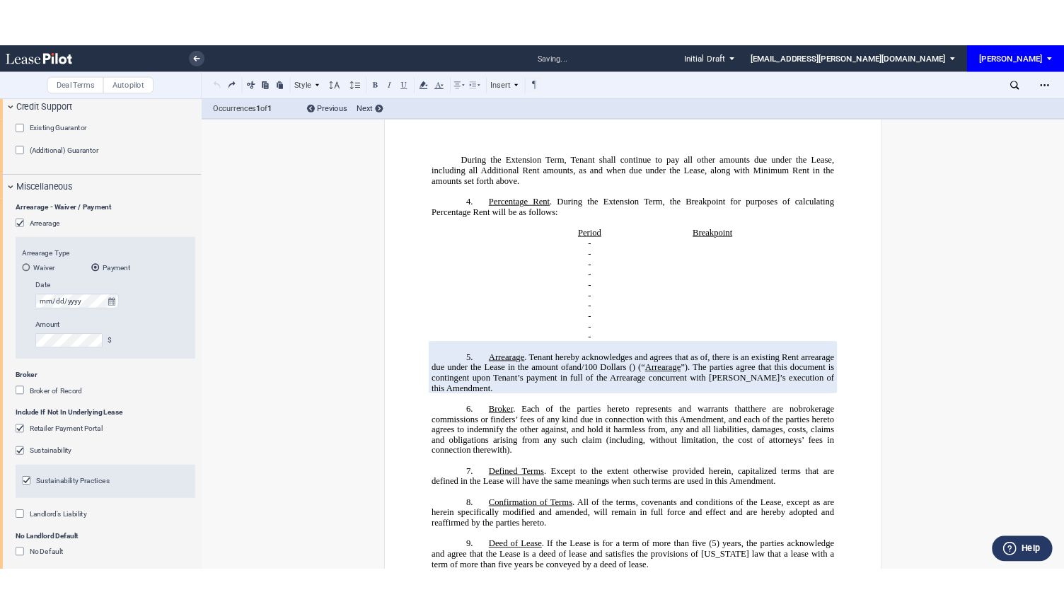
scroll to position [1755, 0]
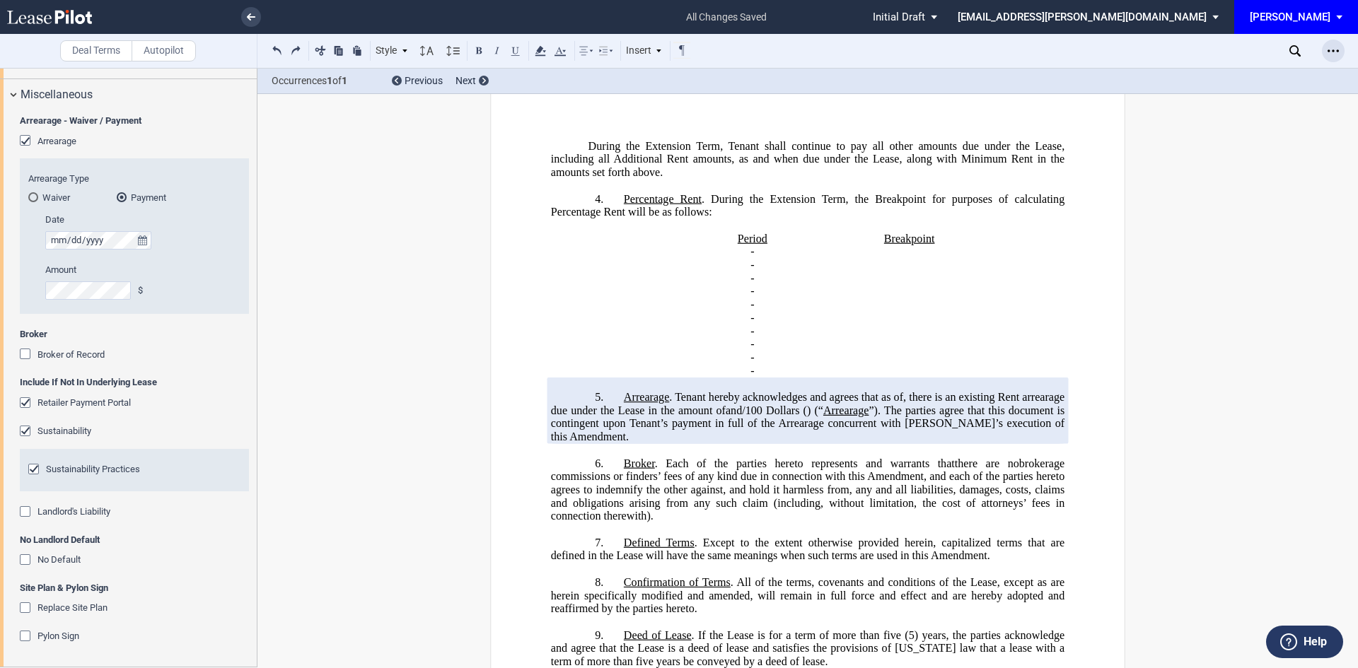
click at [1330, 53] on icon "Open Lease options menu" at bounding box center [1332, 50] width 11 height 11
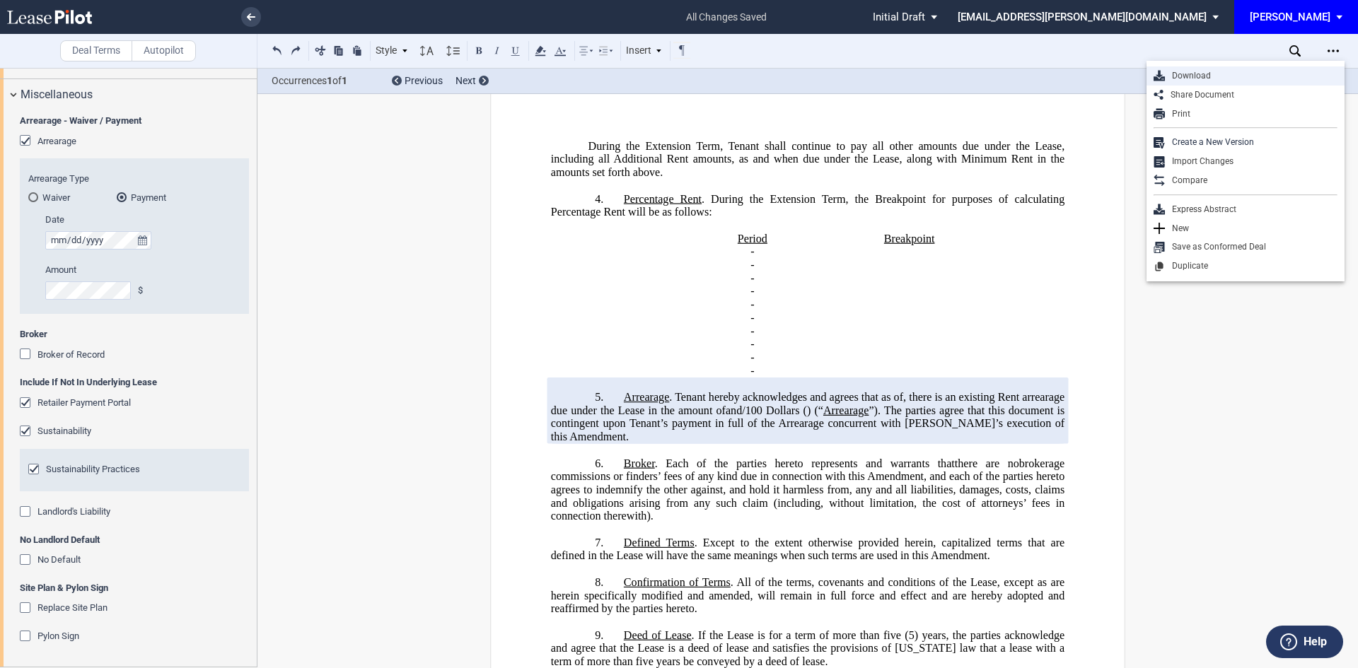
click at [1216, 76] on div "Download" at bounding box center [1251, 76] width 173 height 12
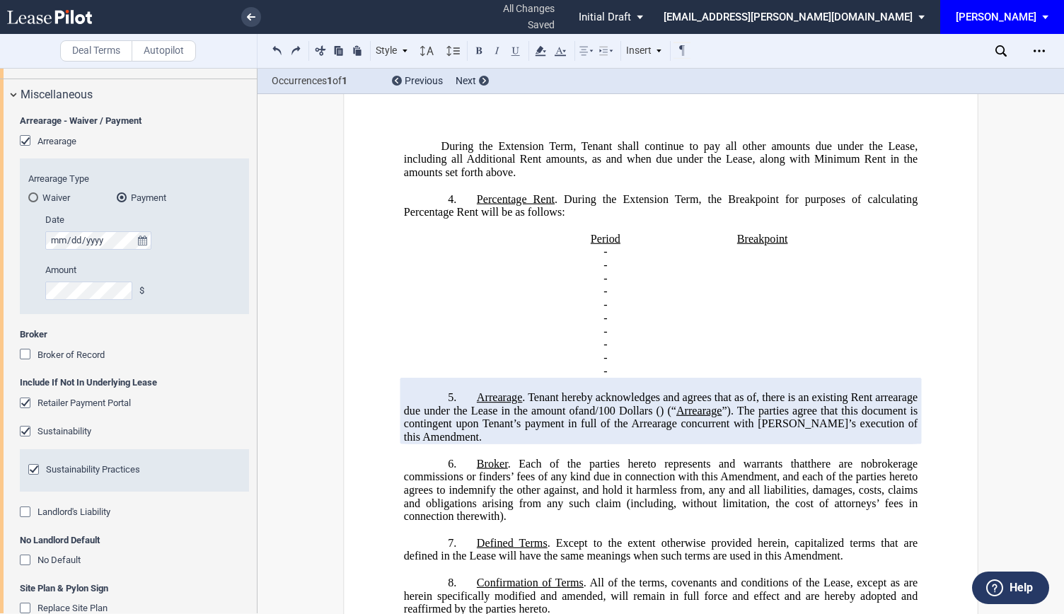
scroll to position [1753, 0]
